Goal: Navigation & Orientation: Find specific page/section

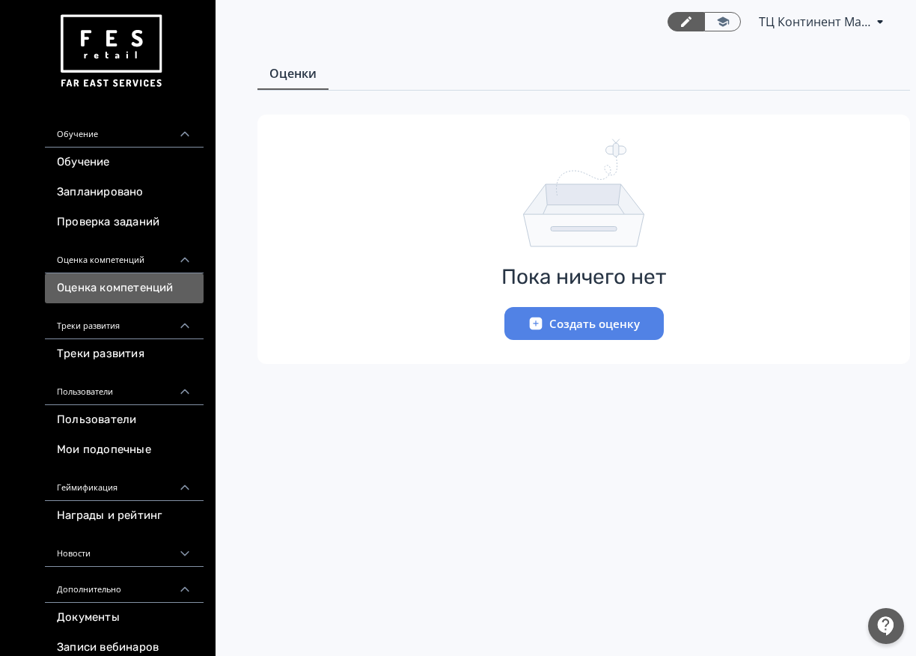
click at [523, 326] on button "Создать оценку" at bounding box center [583, 323] width 159 height 33
click at [591, 329] on button "Создать оценку" at bounding box center [583, 323] width 159 height 33
click at [528, 308] on button "Создать оценку" at bounding box center [583, 323] width 159 height 33
click at [536, 319] on icon "button" at bounding box center [535, 323] width 13 height 13
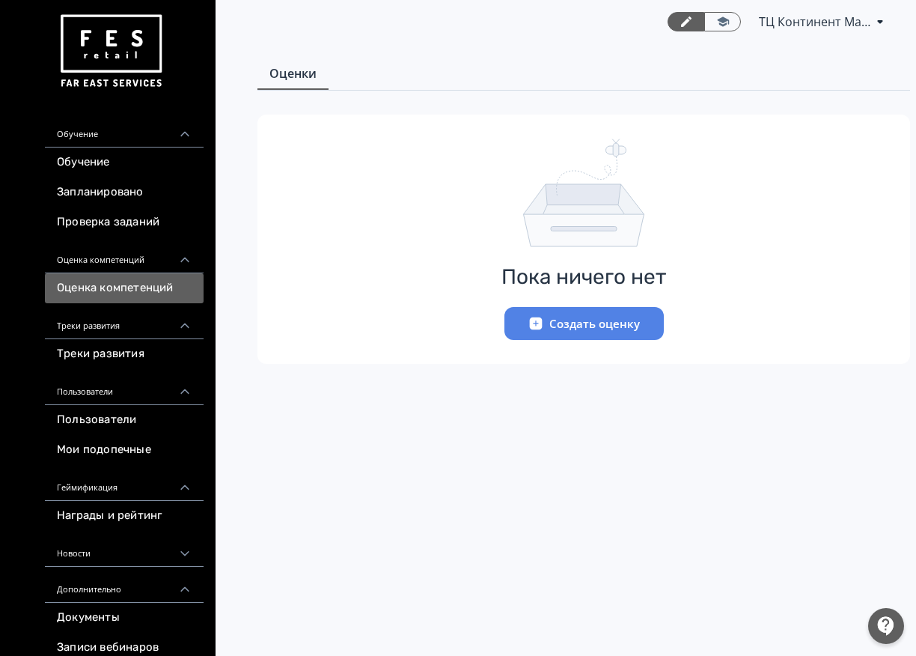
click at [536, 319] on icon "button" at bounding box center [535, 323] width 13 height 13
click at [519, 328] on button "Создать оценку" at bounding box center [583, 323] width 159 height 33
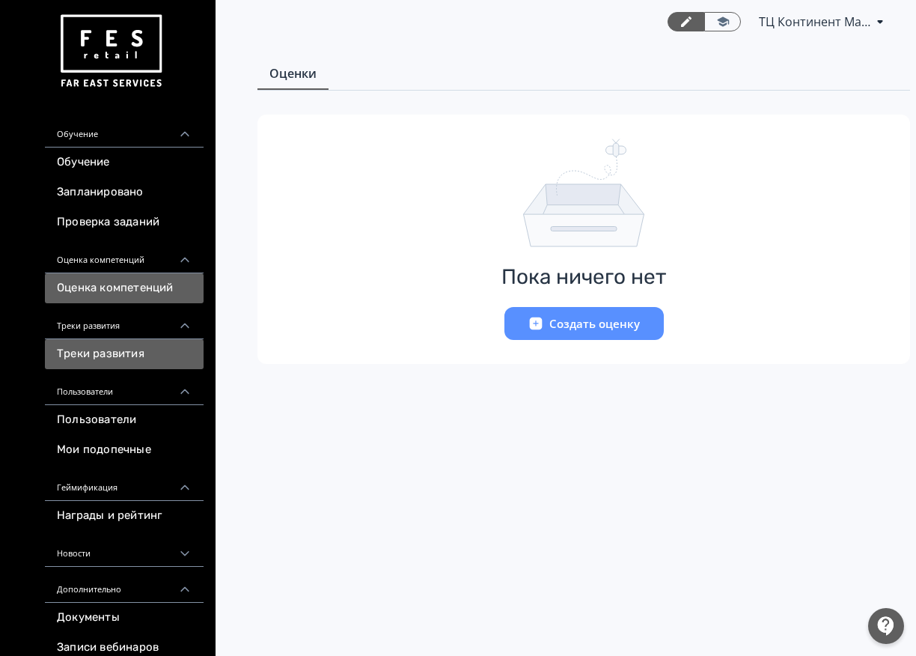
click at [190, 348] on link "Треки развития" at bounding box center [124, 354] width 159 height 30
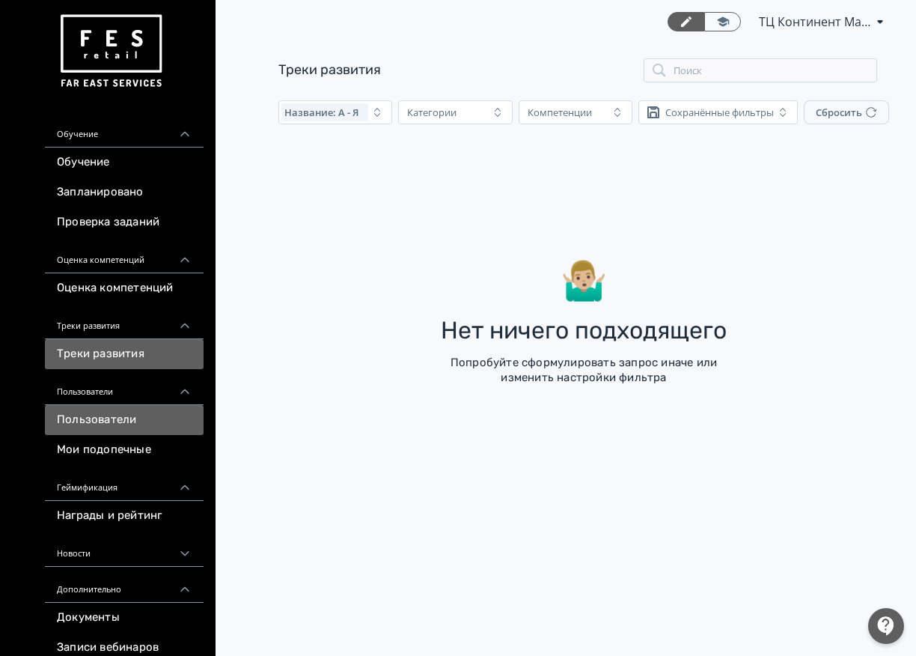
click at [176, 412] on link "Пользователи" at bounding box center [124, 420] width 159 height 30
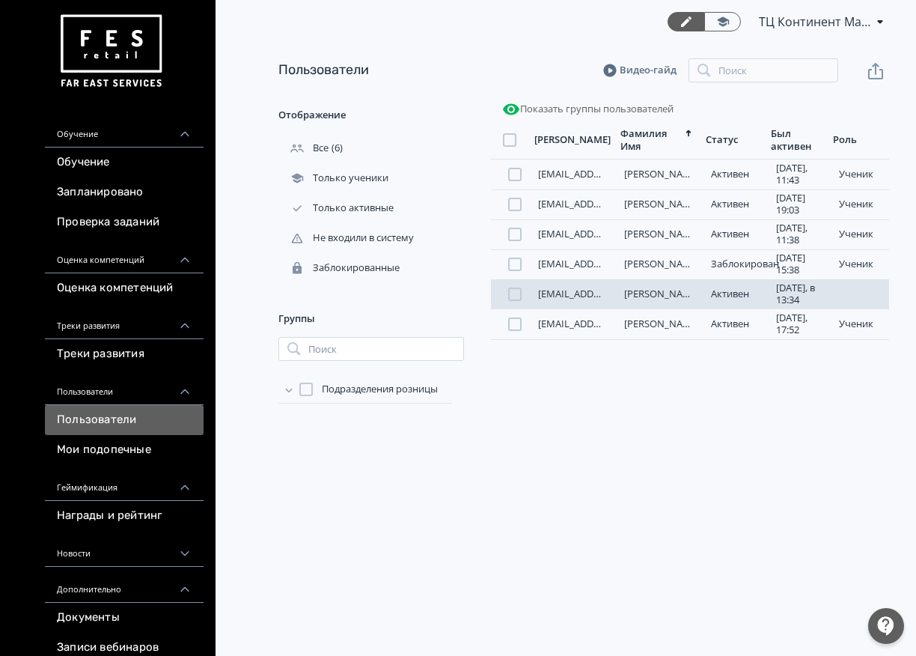
click at [651, 300] on link "[PERSON_NAME]" at bounding box center [662, 293] width 76 height 13
click at [644, 300] on link "[PERSON_NAME]" at bounding box center [662, 293] width 76 height 13
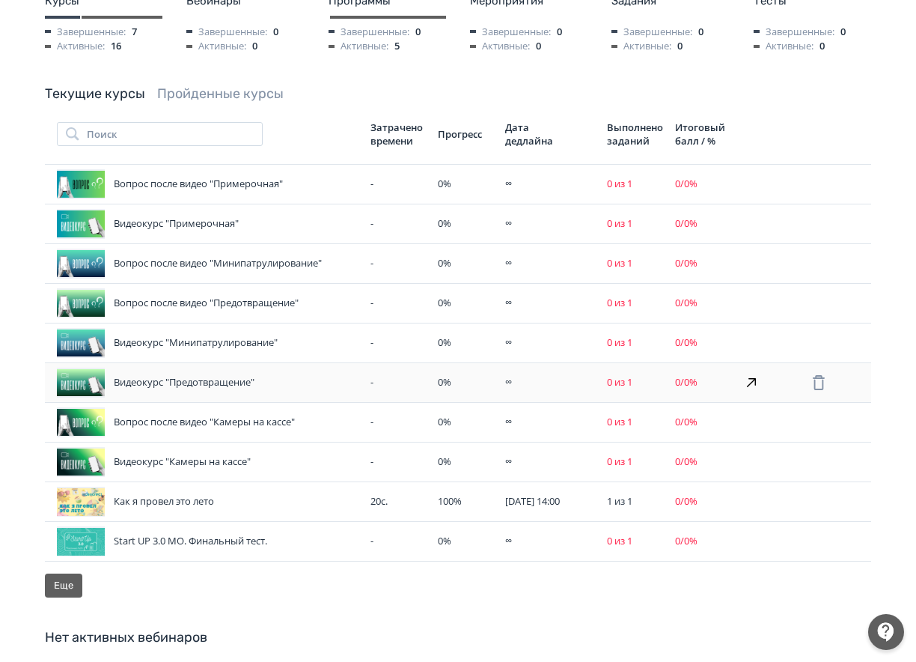
scroll to position [374, 0]
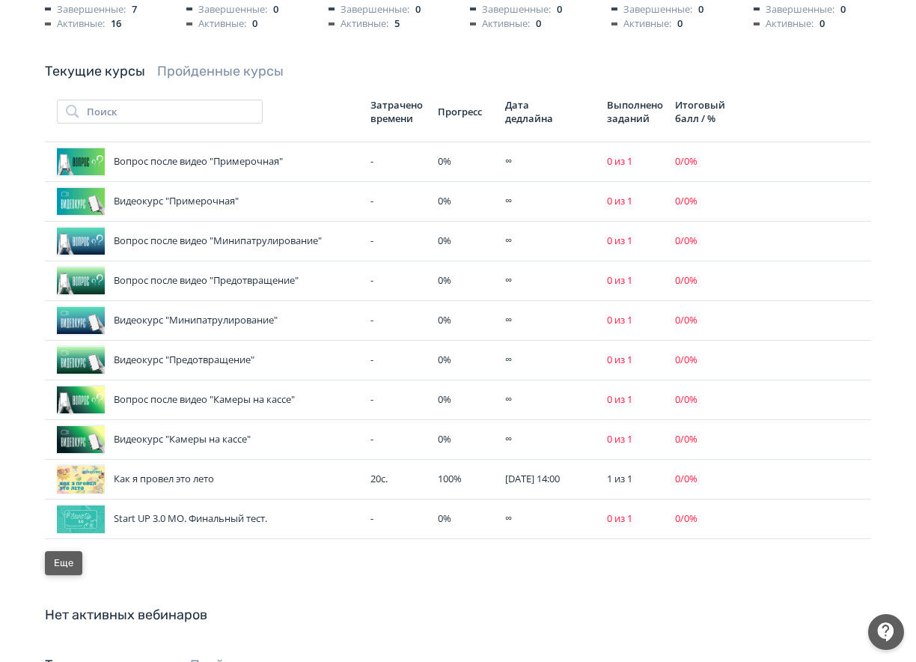
click at [62, 552] on button "Еще" at bounding box center [63, 563] width 37 height 24
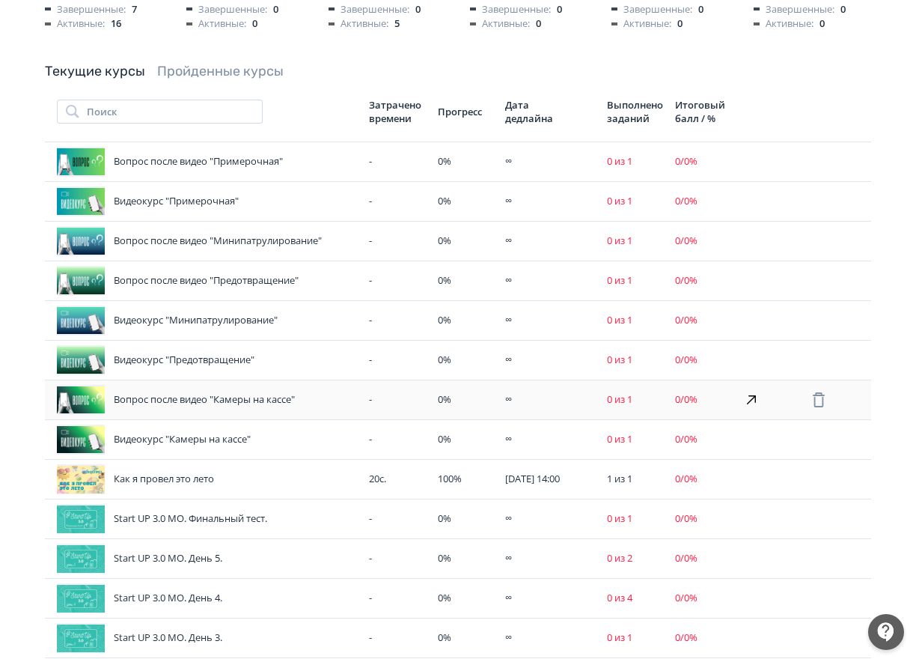
click at [150, 388] on div "Вопрос после видео "Камеры на кассе"" at bounding box center [207, 400] width 300 height 30
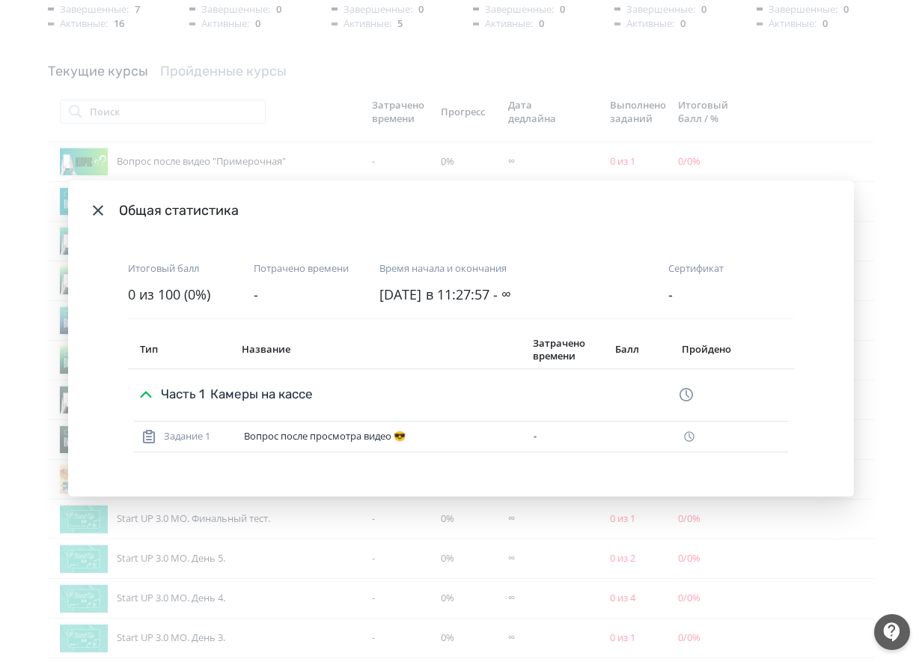
click at [91, 213] on icon "Modal" at bounding box center [98, 210] width 18 height 18
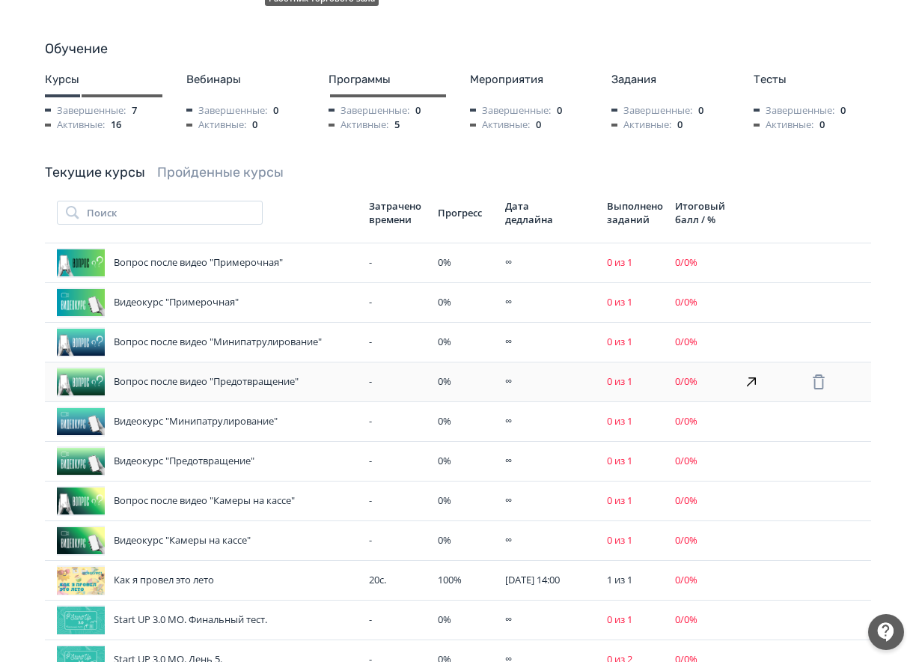
scroll to position [299, 0]
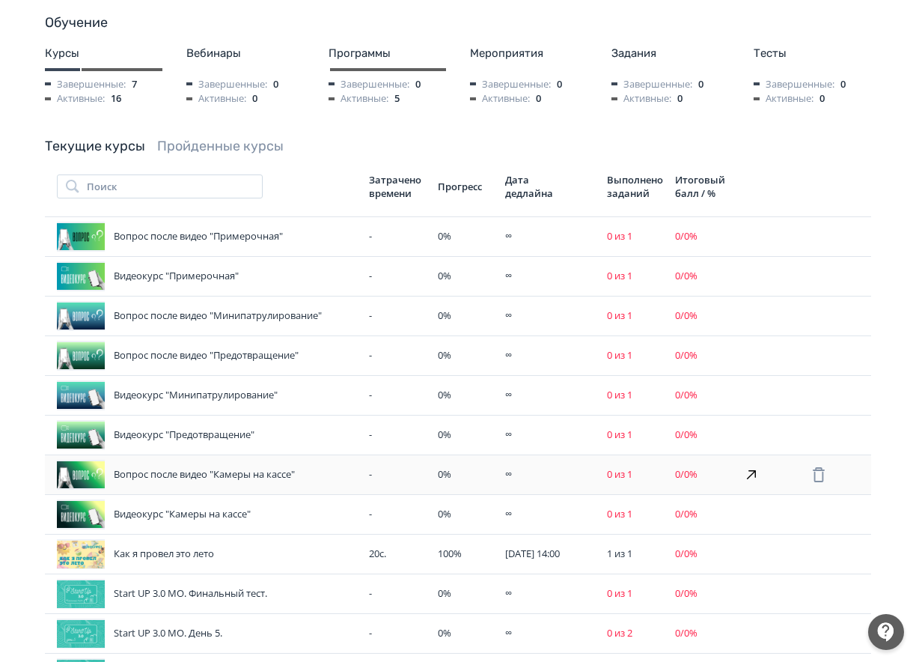
click at [87, 471] on div at bounding box center [81, 474] width 48 height 30
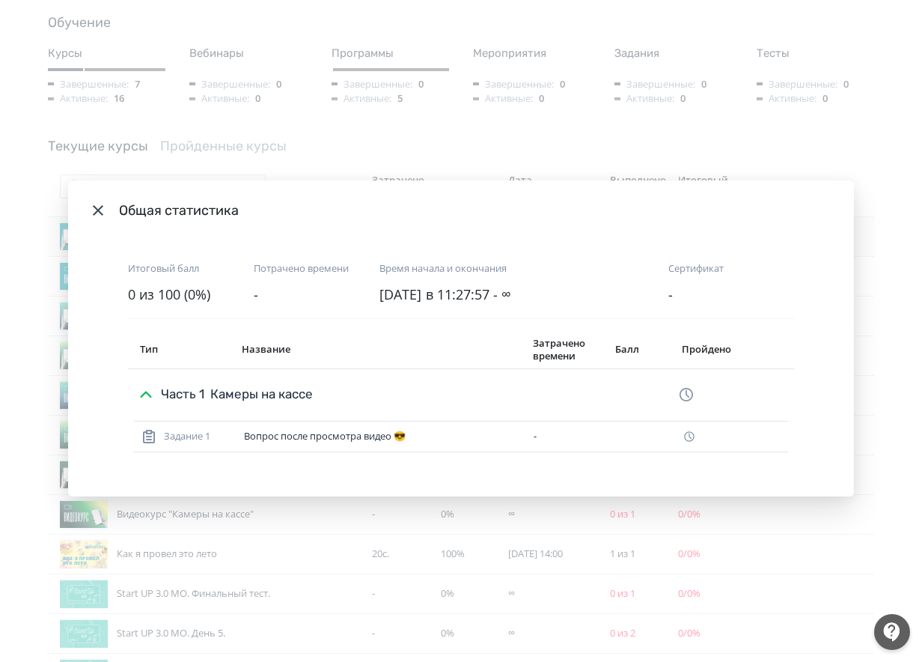
click at [92, 215] on icon "Modal" at bounding box center [98, 210] width 18 height 18
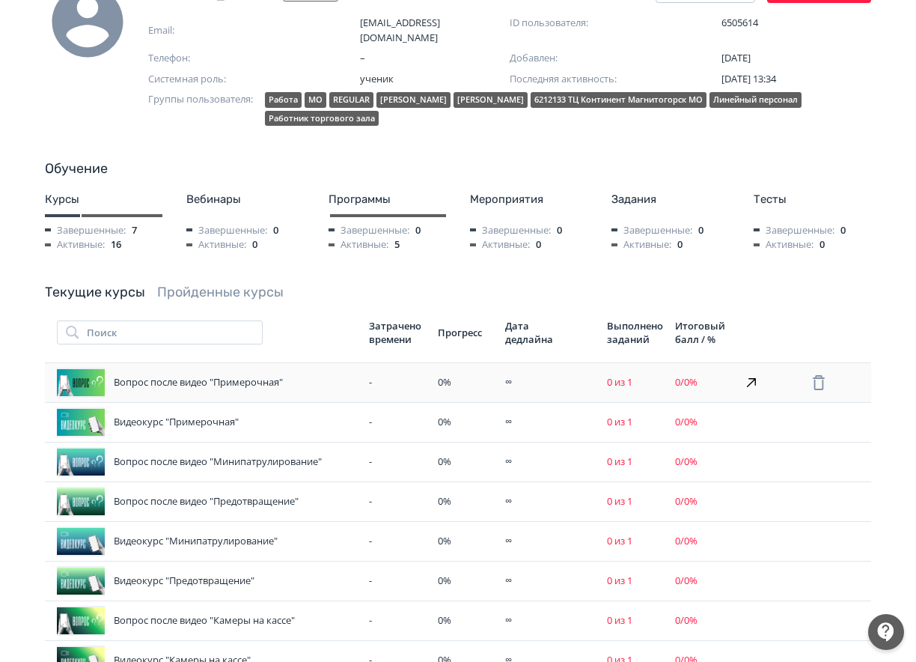
scroll to position [0, 0]
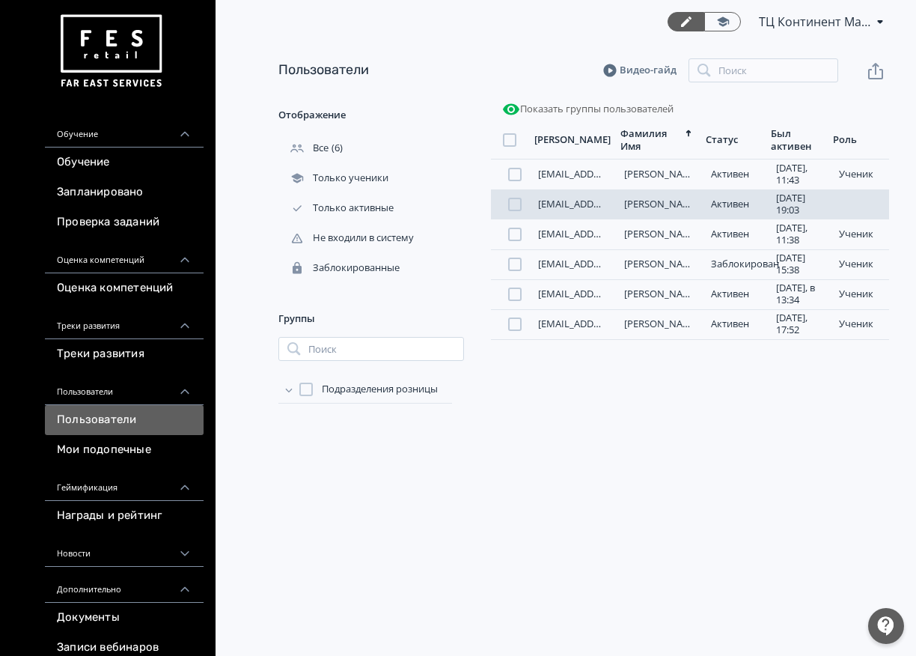
click at [574, 208] on link "[EMAIL_ADDRESS][DOMAIN_NAME]" at bounding box center [617, 203] width 158 height 13
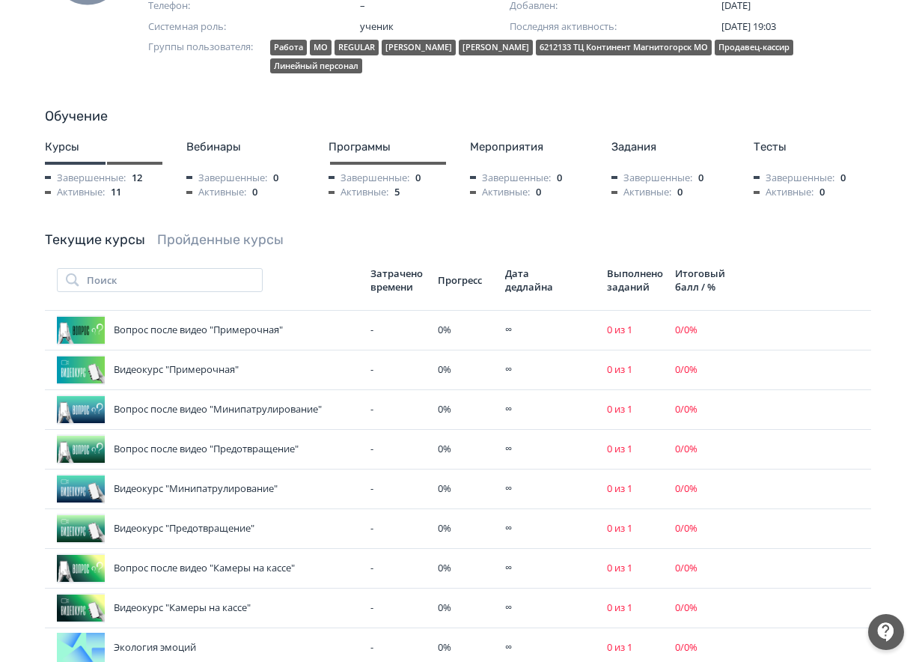
scroll to position [75, 0]
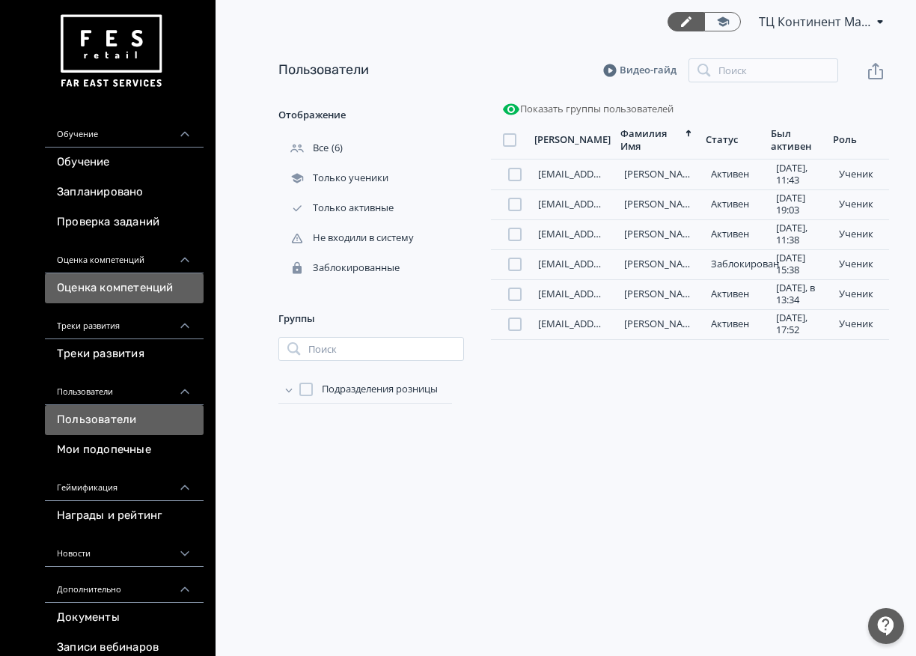
click at [116, 286] on link "Оценка компетенций" at bounding box center [124, 288] width 159 height 30
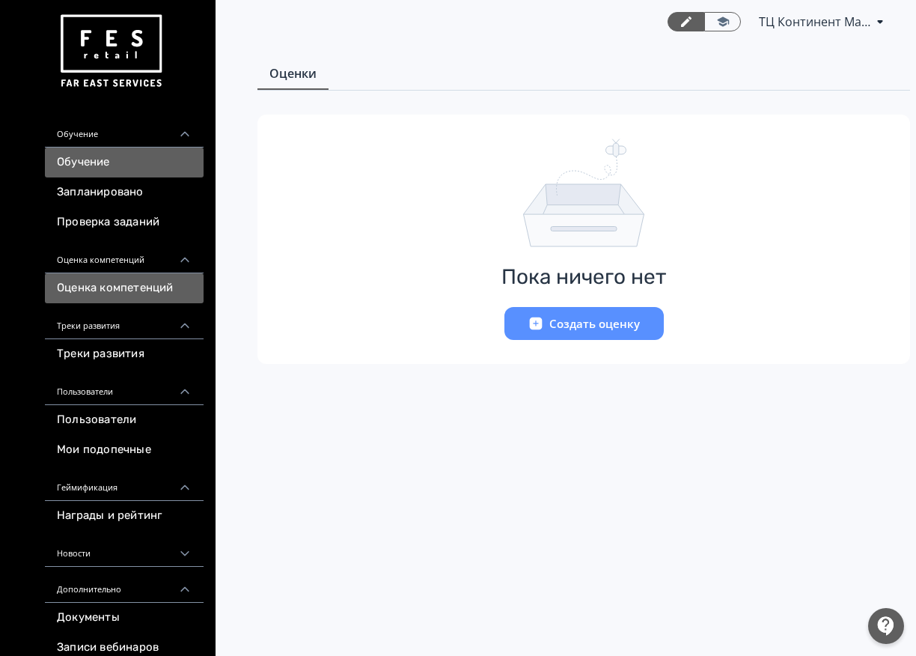
click at [117, 163] on link "Обучение" at bounding box center [124, 162] width 159 height 30
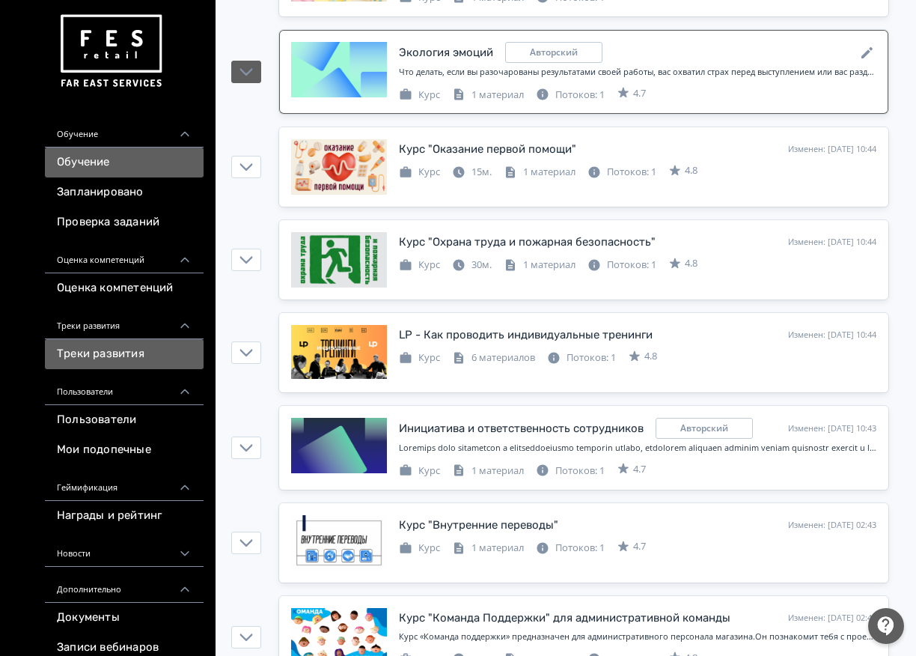
click at [141, 354] on link "Треки развития" at bounding box center [124, 354] width 159 height 30
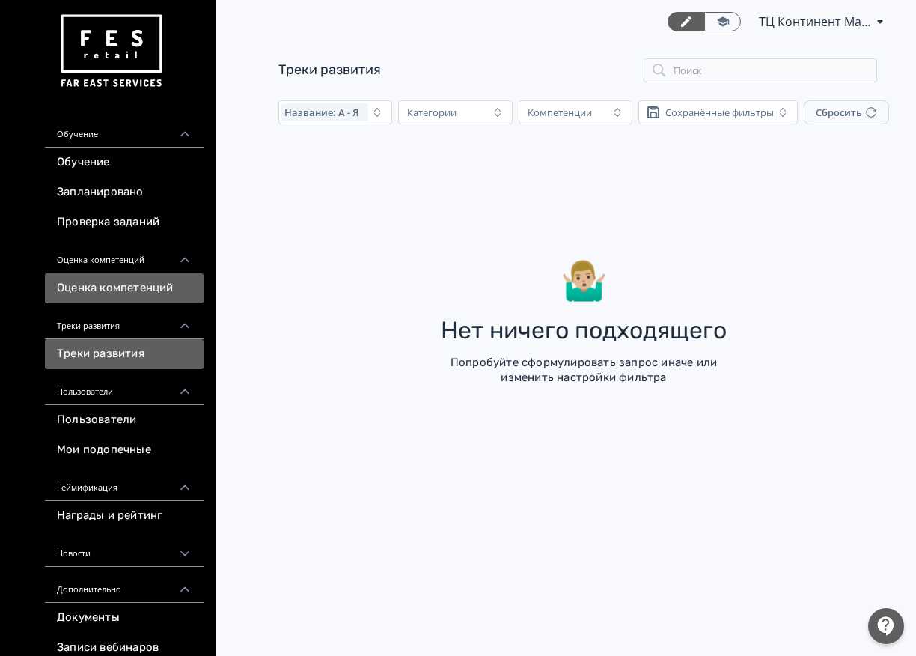
click at [121, 293] on link "Оценка компетенций" at bounding box center [124, 288] width 159 height 30
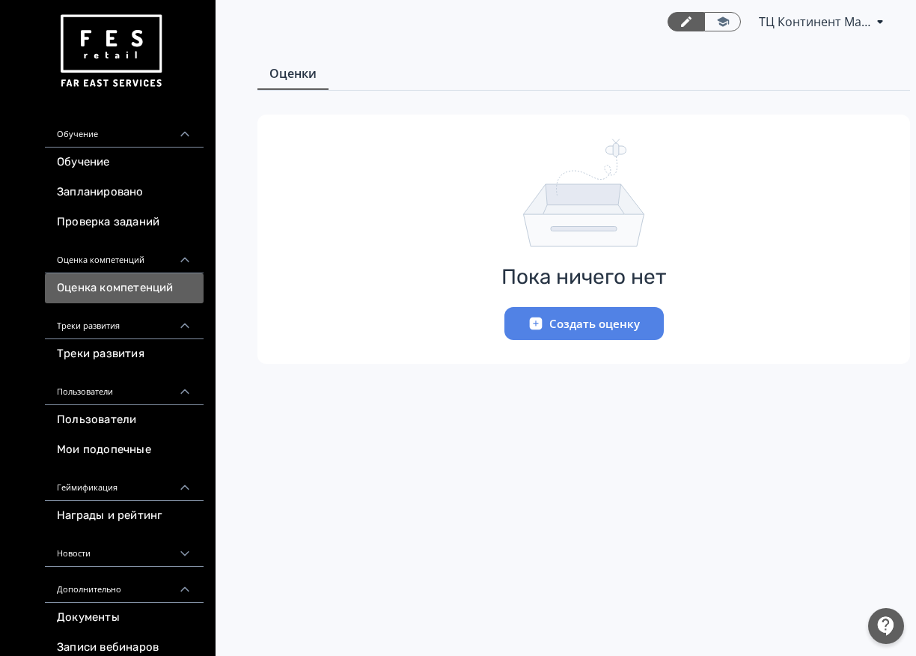
click at [611, 322] on button "Создать оценку" at bounding box center [583, 323] width 159 height 33
click at [612, 325] on button "Создать оценку" at bounding box center [583, 323] width 159 height 33
click at [558, 316] on button "Создать оценку" at bounding box center [583, 323] width 159 height 33
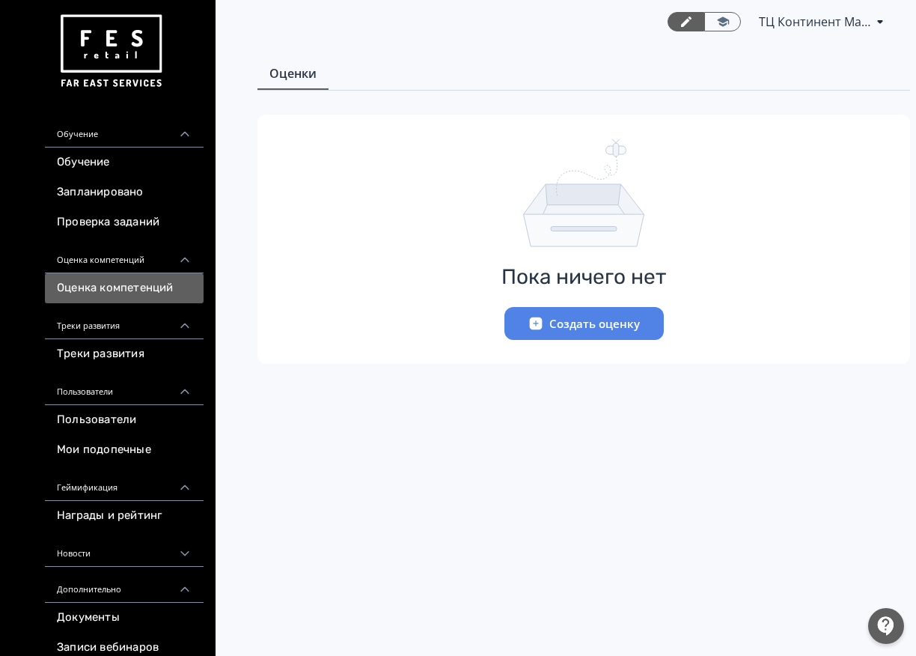
drag, startPoint x: 558, startPoint y: 316, endPoint x: 509, endPoint y: 316, distance: 49.4
click at [555, 317] on button "Создать оценку" at bounding box center [583, 323] width 159 height 33
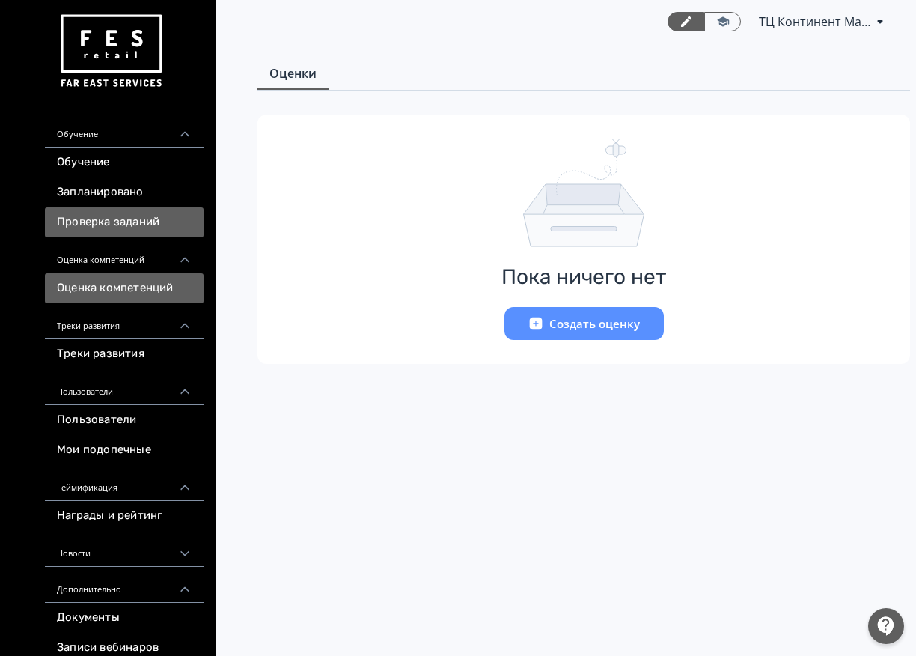
click at [66, 213] on link "Проверка заданий" at bounding box center [124, 222] width 159 height 30
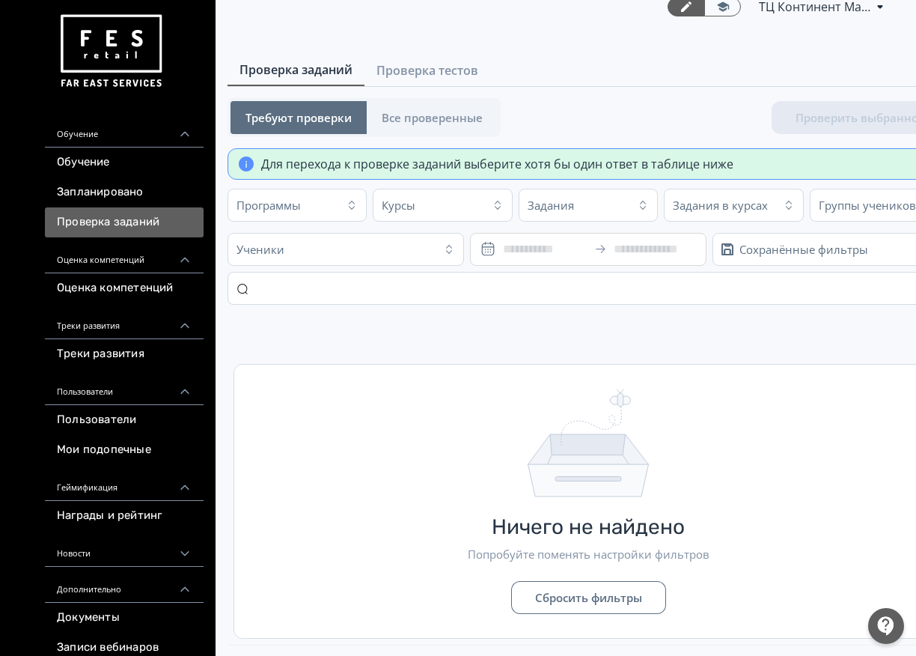
scroll to position [19, 0]
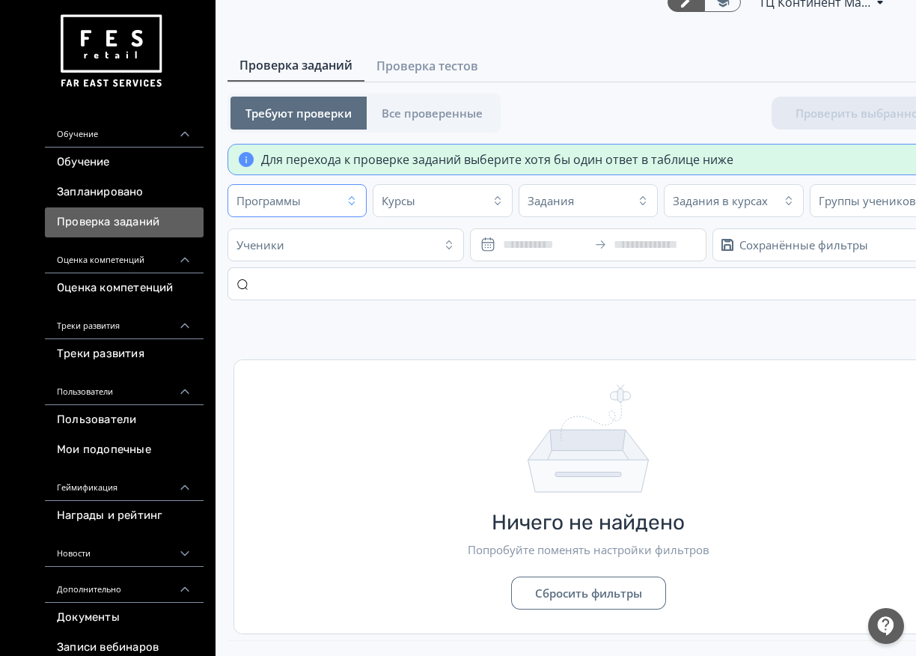
click at [338, 204] on button "Программы" at bounding box center [296, 200] width 139 height 33
click at [370, 247] on input "text" at bounding box center [376, 238] width 281 height 24
click at [659, 337] on td "Ничего не найдено Попробуйте поменять настройки фильтров Сбросить фильтры" at bounding box center [587, 475] width 721 height 329
click at [562, 594] on button "Сбросить фильтры" at bounding box center [588, 592] width 155 height 33
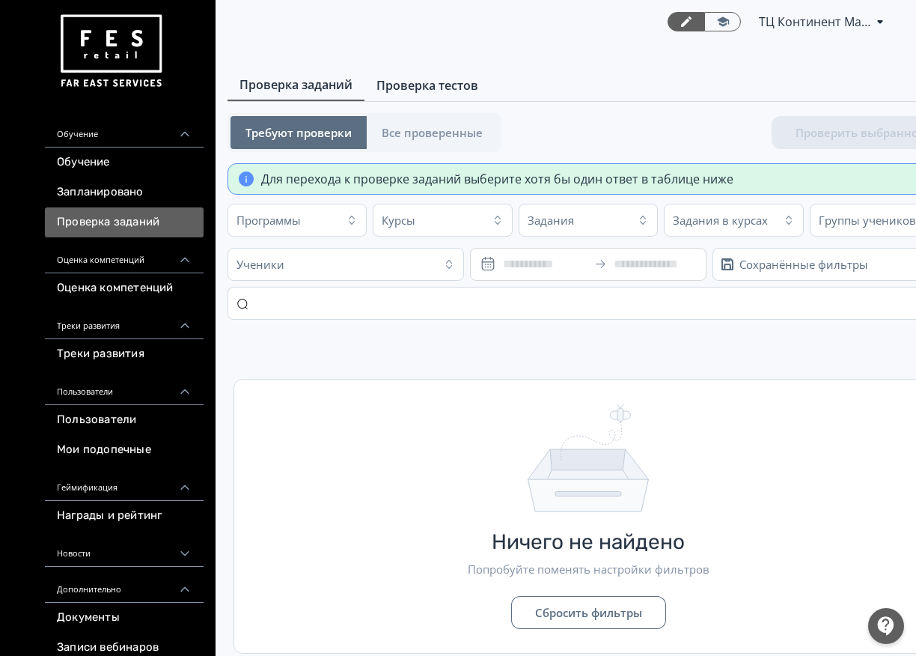
click at [416, 95] on link "Проверка тестов" at bounding box center [427, 85] width 126 height 30
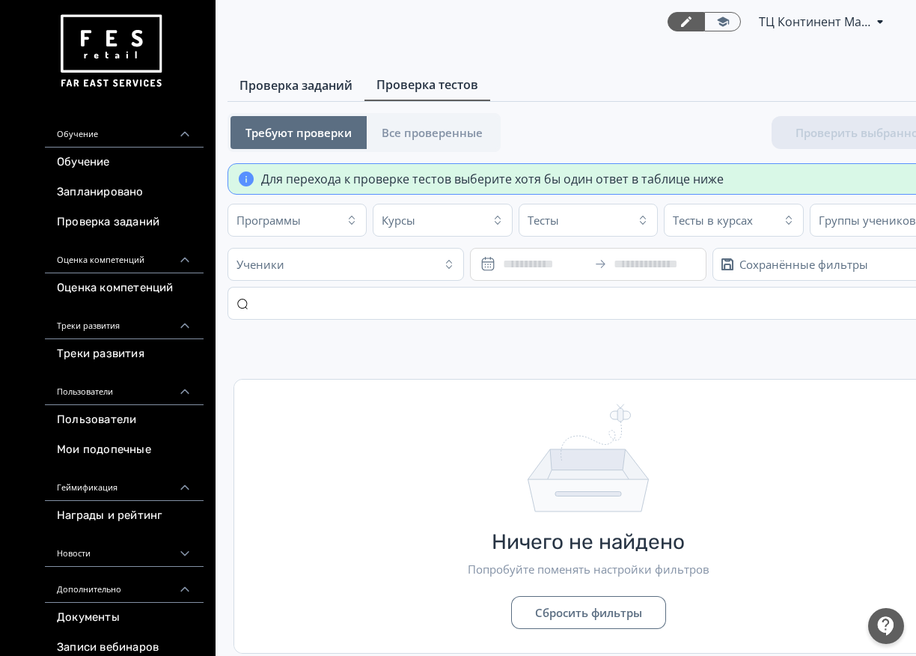
drag, startPoint x: 311, startPoint y: 74, endPoint x: 291, endPoint y: 89, distance: 25.1
click at [311, 73] on link "Проверка заданий" at bounding box center [295, 85] width 137 height 30
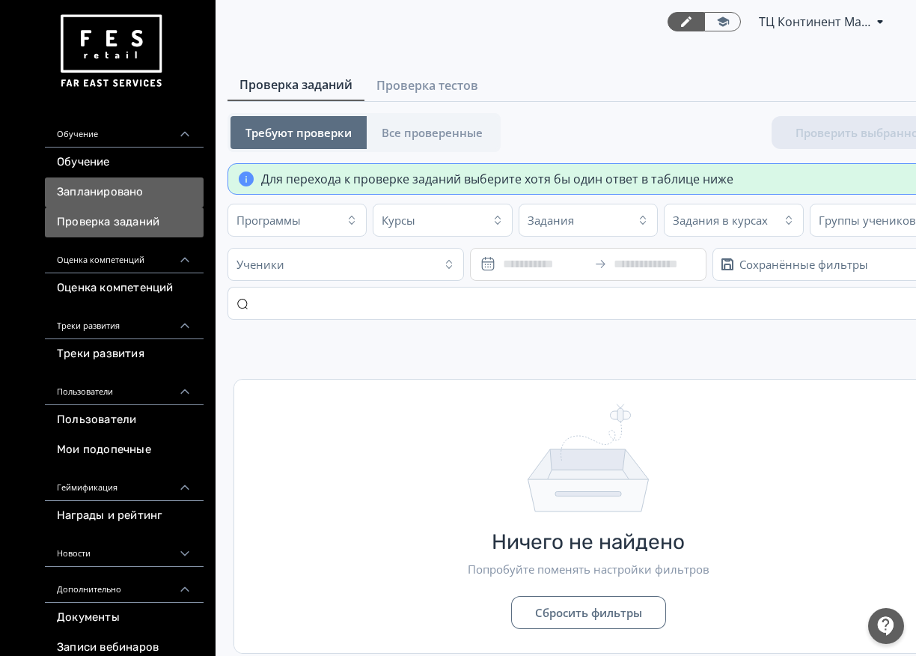
click at [166, 186] on link "Запланировано" at bounding box center [124, 192] width 159 height 30
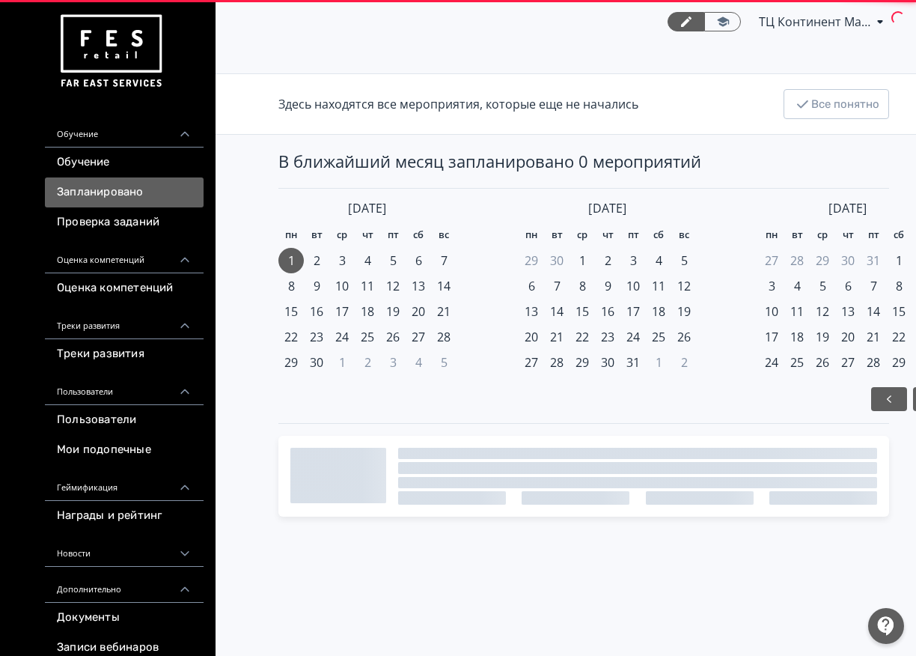
click at [152, 278] on link "Оценка компетенций" at bounding box center [124, 288] width 159 height 30
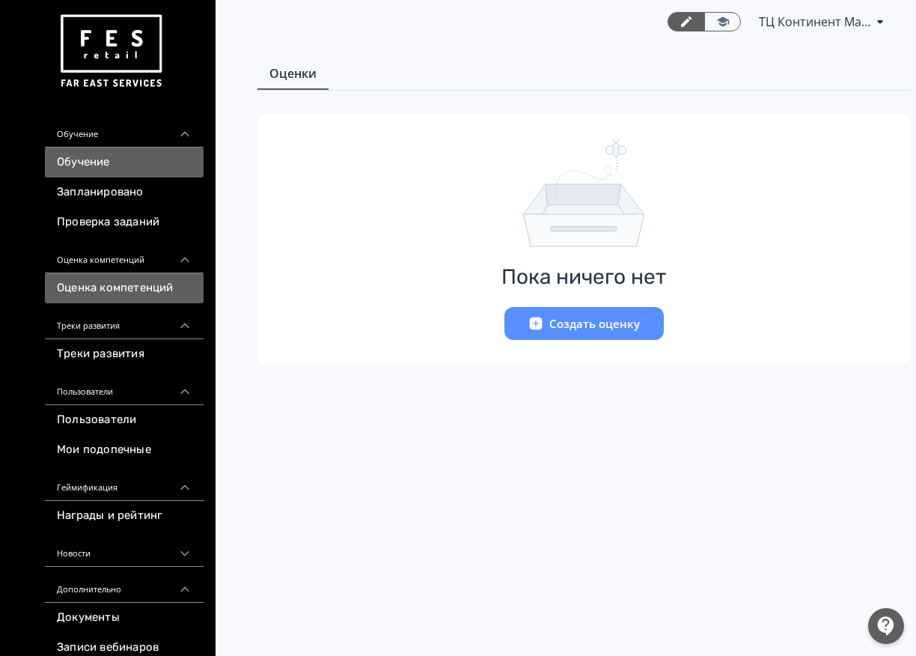
click at [143, 161] on link "Обучение" at bounding box center [124, 162] width 159 height 30
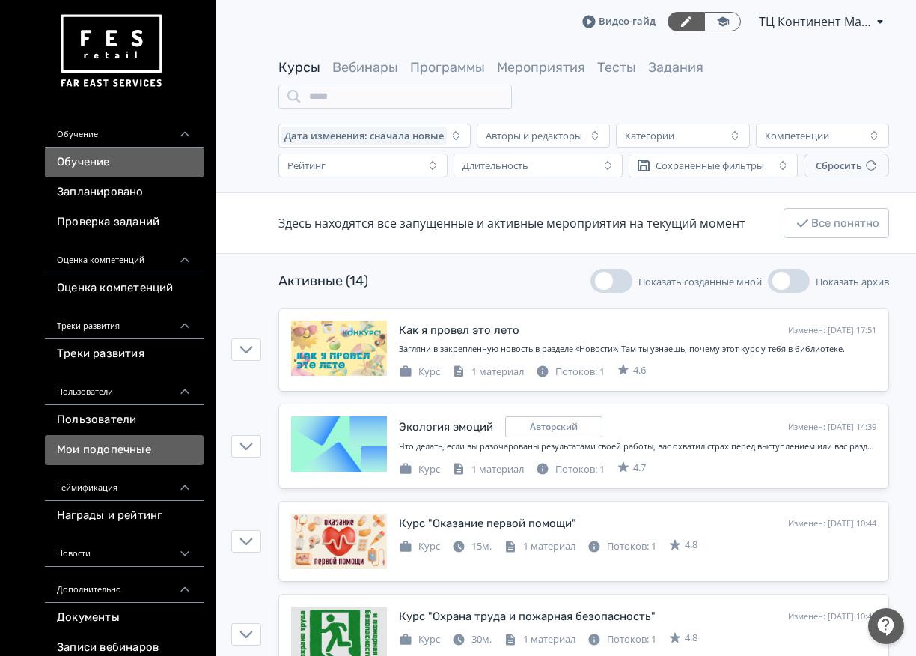
click at [147, 456] on link "Мои подопечные" at bounding box center [124, 450] width 159 height 30
